Goal: Obtain resource: Download file/media

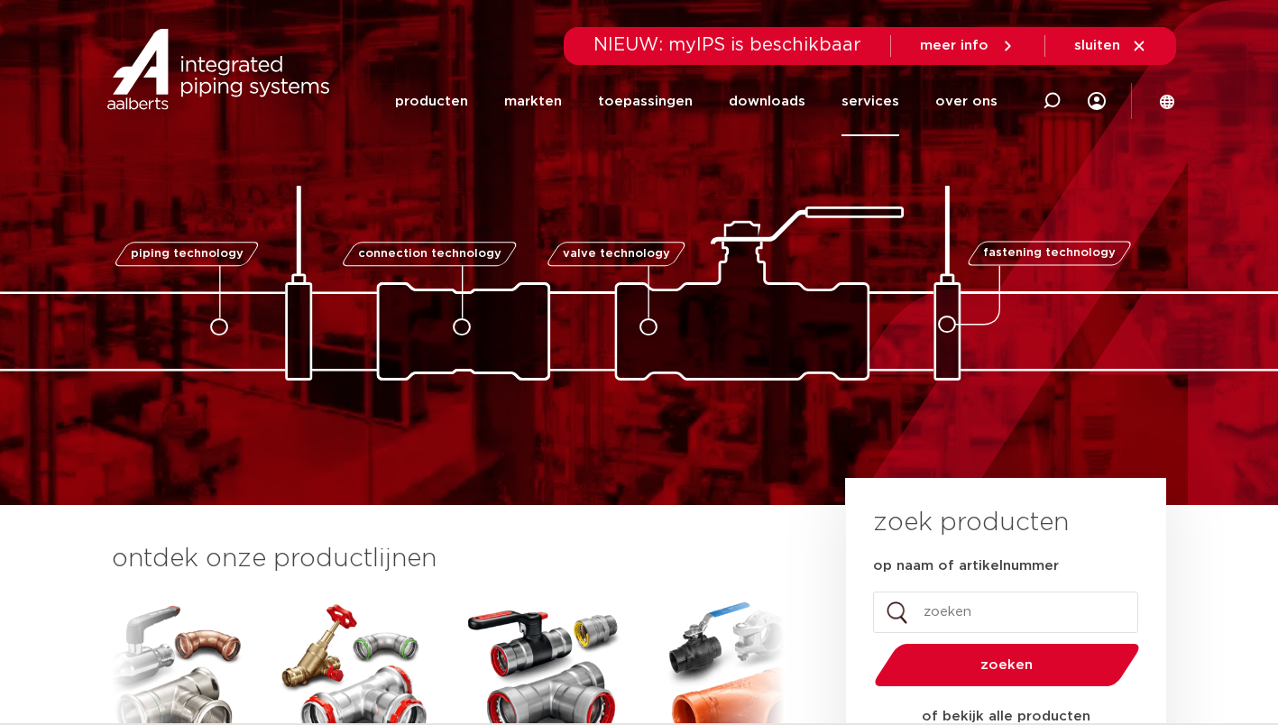
click at [888, 101] on link "services" at bounding box center [871, 101] width 58 height 69
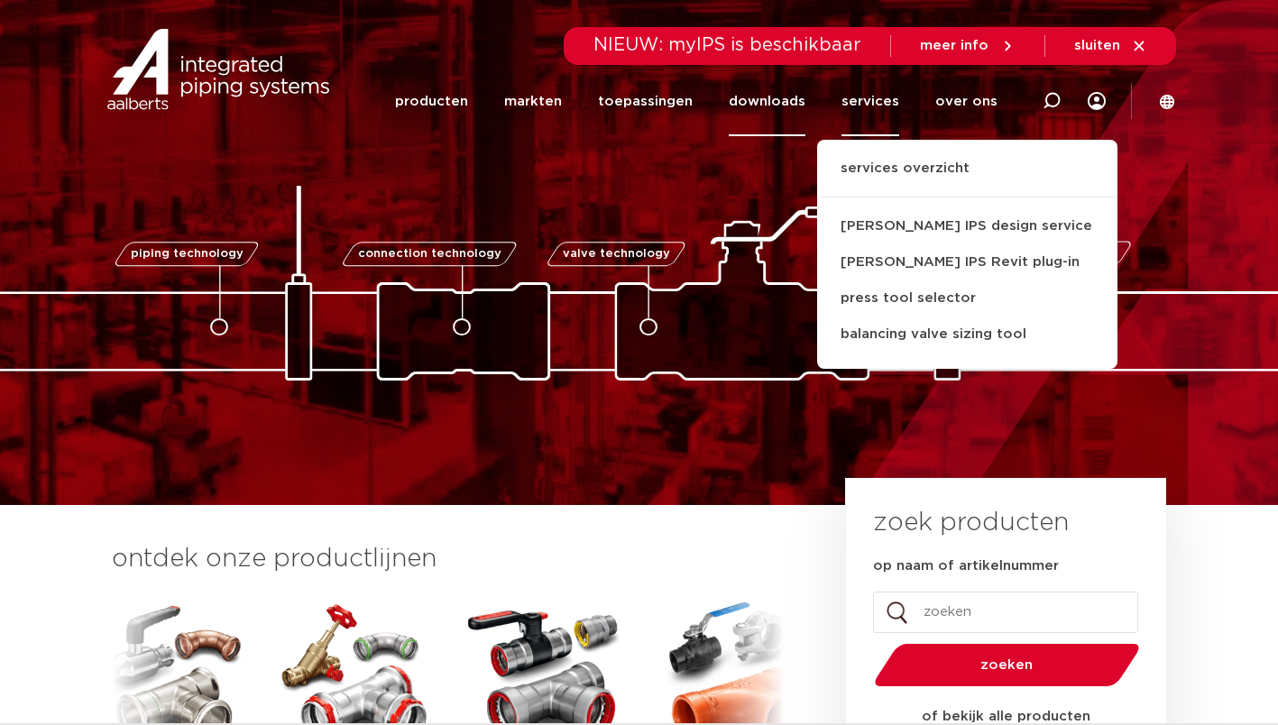
click at [806, 101] on link "downloads" at bounding box center [767, 101] width 77 height 69
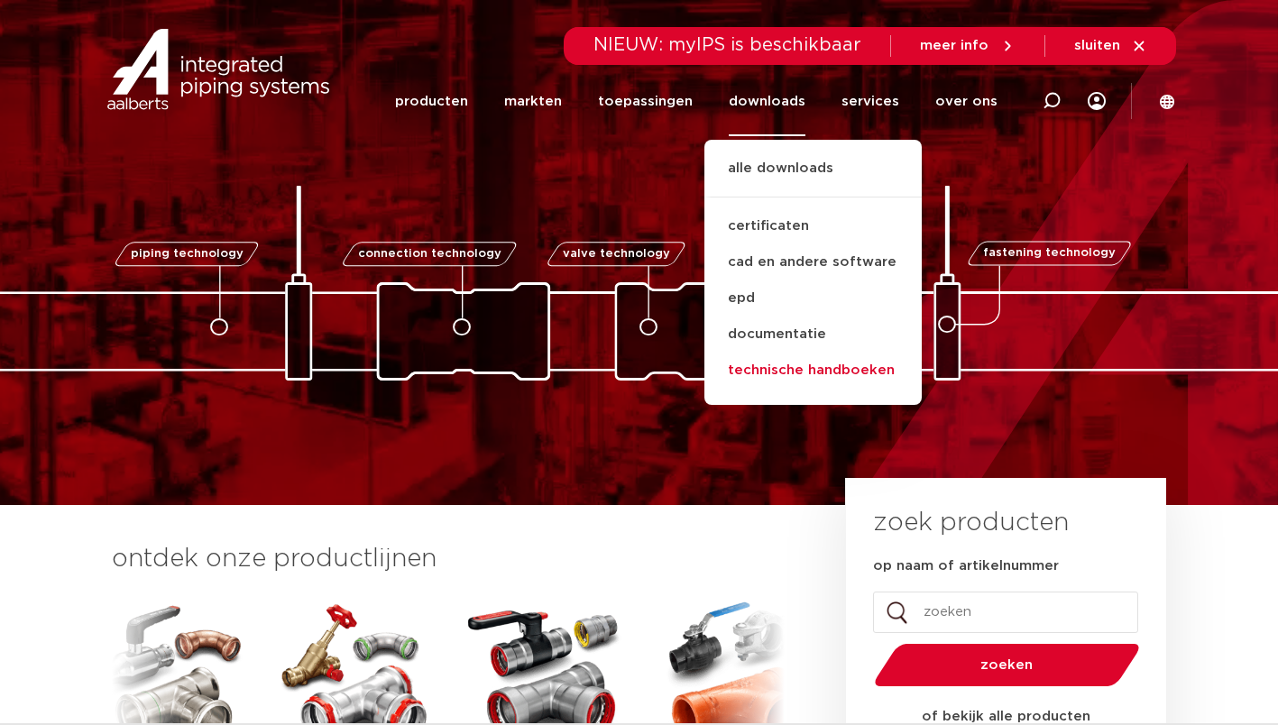
click at [782, 372] on link "technische handboeken" at bounding box center [813, 371] width 217 height 36
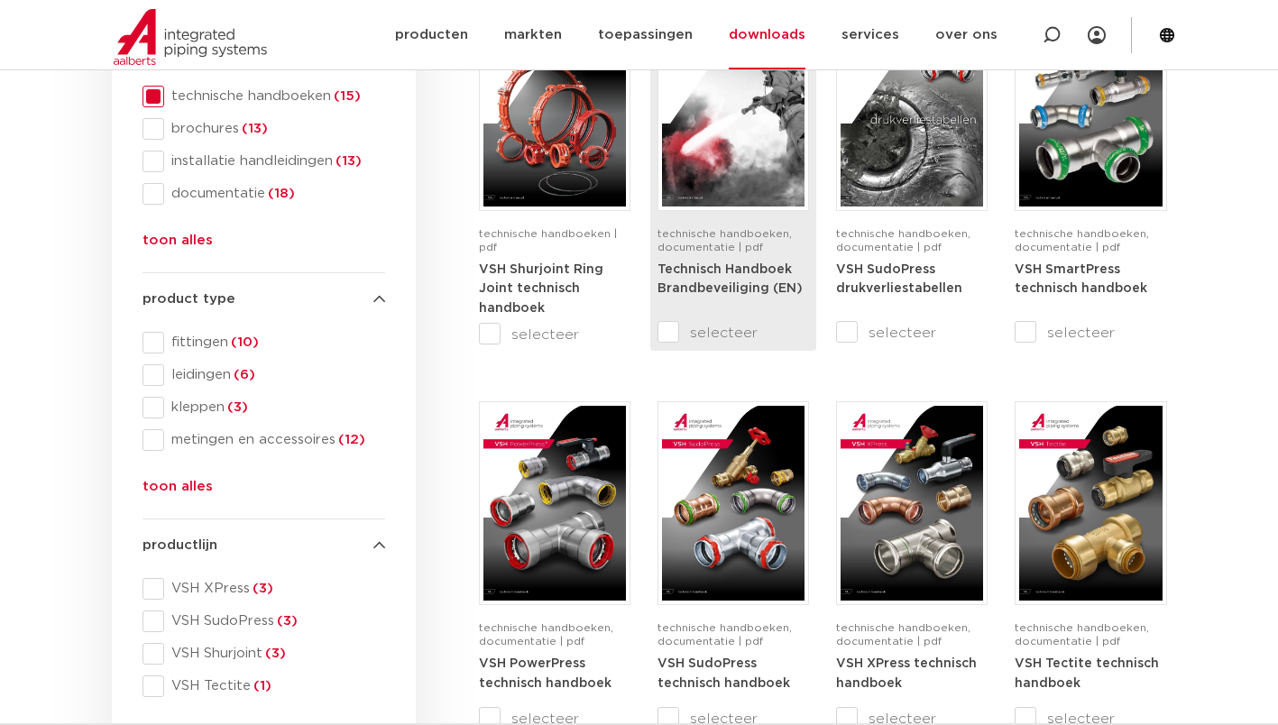
scroll to position [451, 0]
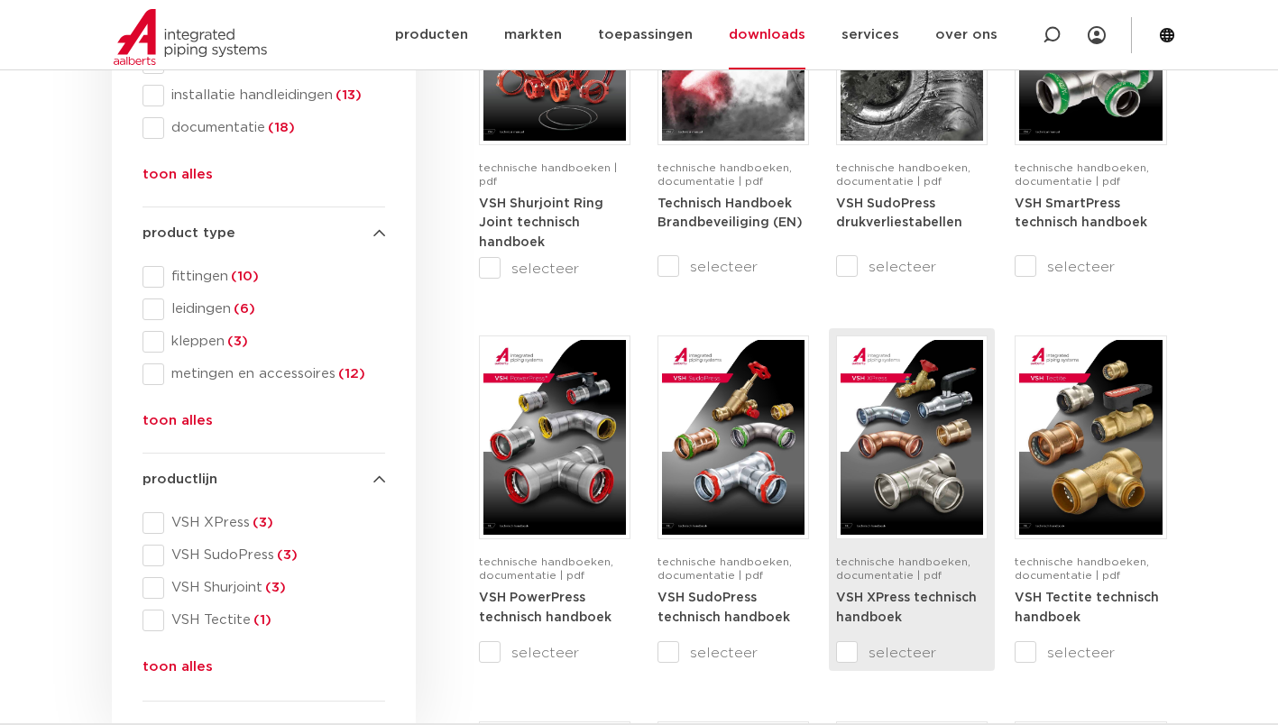
drag, startPoint x: 907, startPoint y: 574, endPoint x: 901, endPoint y: 594, distance: 21.4
